Goal: Task Accomplishment & Management: Use online tool/utility

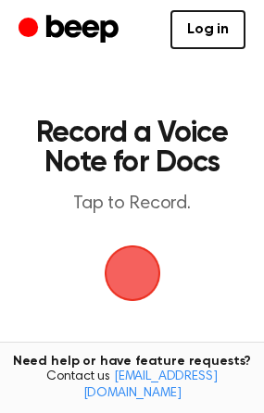
click at [128, 274] on span "button" at bounding box center [132, 273] width 52 height 52
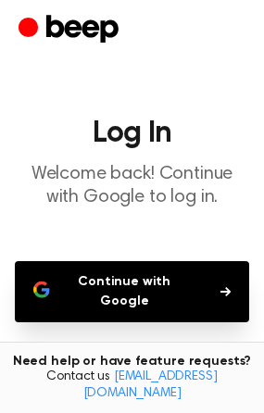
click at [128, 274] on button "Continue with Google" at bounding box center [132, 291] width 234 height 61
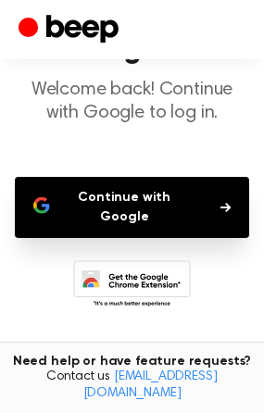
scroll to position [80, 0]
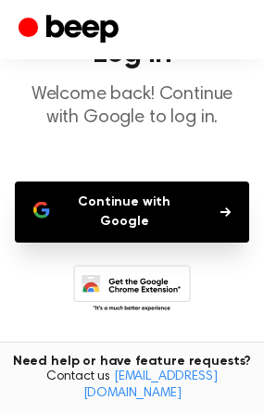
click at [137, 217] on button "Continue with Google" at bounding box center [132, 211] width 234 height 61
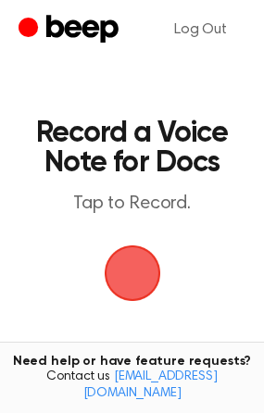
click at [124, 286] on span "button" at bounding box center [132, 273] width 52 height 52
